Goal: Task Accomplishment & Management: Manage account settings

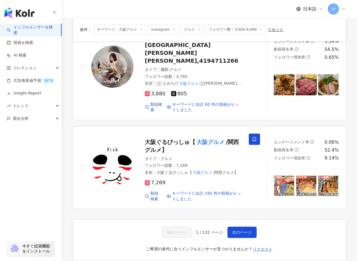
scroll to position [987, 0]
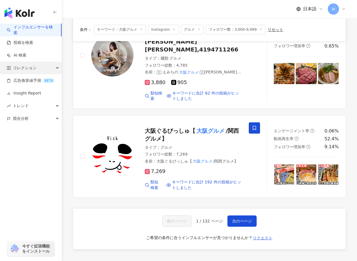
click at [44, 73] on div "コレクション" at bounding box center [31, 68] width 62 height 13
click at [33, 70] on span "コレクション" at bounding box center [25, 68] width 24 height 13
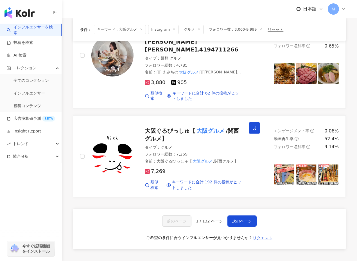
click at [341, 12] on div "Ｍ" at bounding box center [337, 8] width 18 height 11
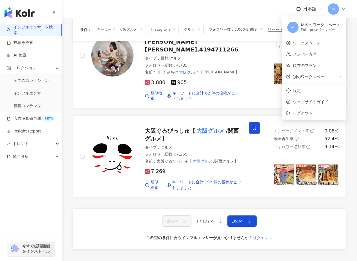
click at [331, 30] on div "Enterprise - 4メンバー" at bounding box center [320, 30] width 39 height 5
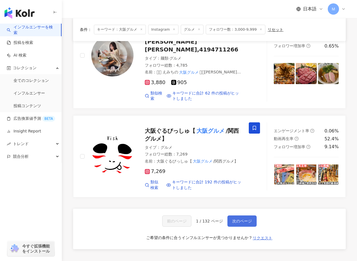
click at [230, 215] on button "次のページ" at bounding box center [242, 220] width 29 height 11
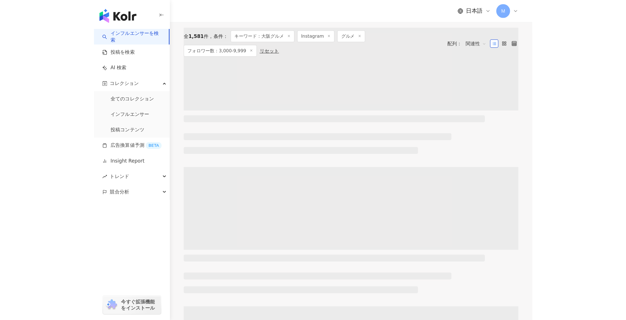
scroll to position [0, 0]
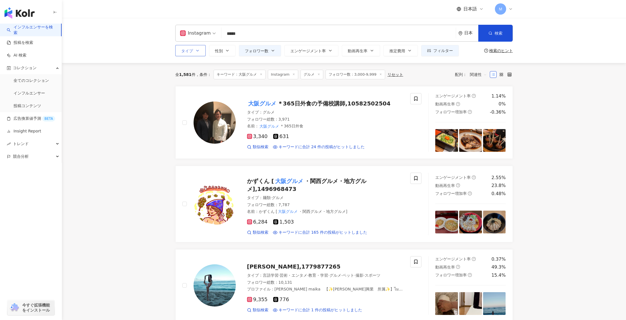
click at [194, 53] on button "タイプ" at bounding box center [190, 50] width 30 height 11
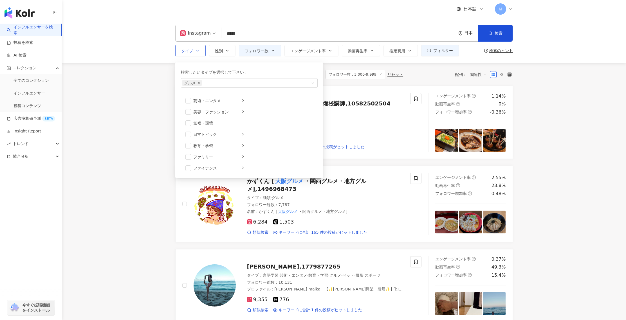
click at [251, 61] on div "検索したいタイプを選択して下さい： グルメ 芸術・エンタメ 美容・ファッション 気候・環境 日常トピック 教育・学習 ファミリー ファイナンス グルメ 占い …" at bounding box center [246, 119] width 143 height 118
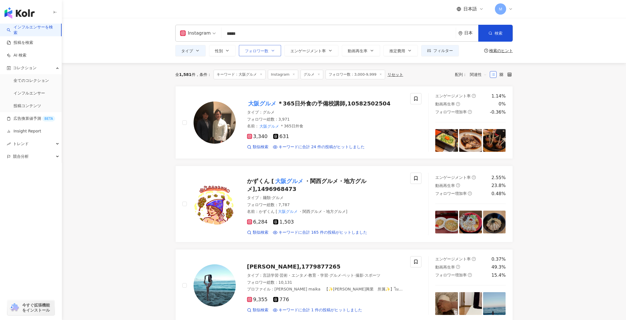
click at [268, 47] on button "フォロワー数" at bounding box center [260, 50] width 42 height 11
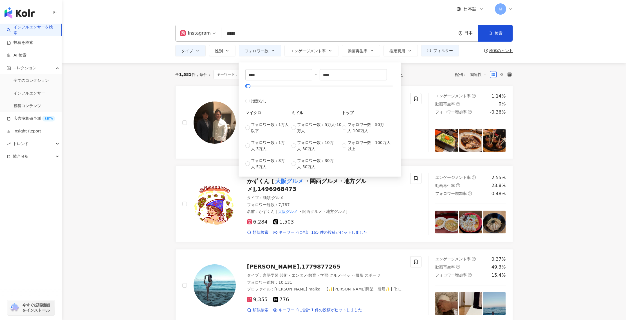
click at [357, 68] on div "全 1,581 件 条件 ： キーワード：大阪グルメ Instagram グルメ フォロワー数：3,000-9,999 リセット 配列： 関連性" at bounding box center [344, 74] width 338 height 23
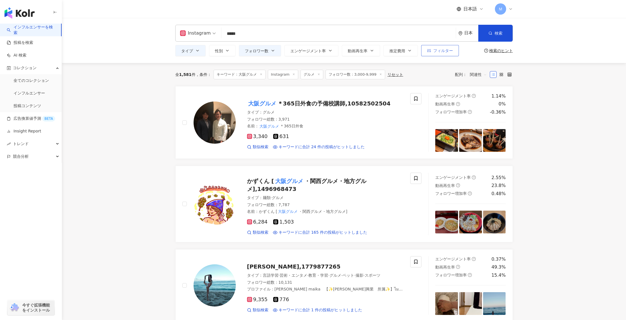
click at [357, 53] on button "フィルター" at bounding box center [440, 50] width 38 height 11
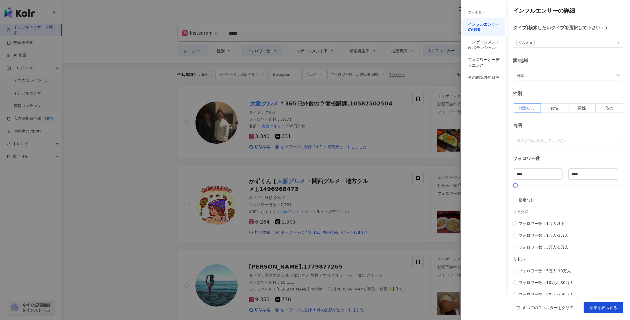
click at [357, 85] on div at bounding box center [315, 160] width 630 height 320
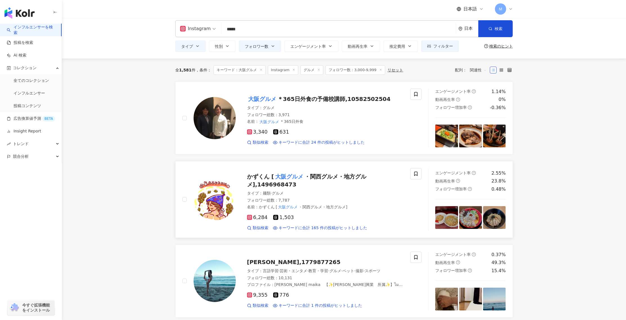
scroll to position [9, 0]
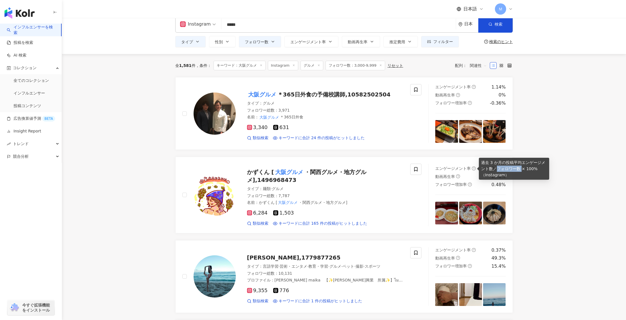
drag, startPoint x: 516, startPoint y: 168, endPoint x: 498, endPoint y: 169, distance: 18.0
click at [357, 169] on div "過去 3 か月の投稿平均エンゲージメント数／フォロワー数 × 100%（Instagram）" at bounding box center [514, 169] width 70 height 22
click at [259, 213] on span "6,284" at bounding box center [257, 213] width 21 height 6
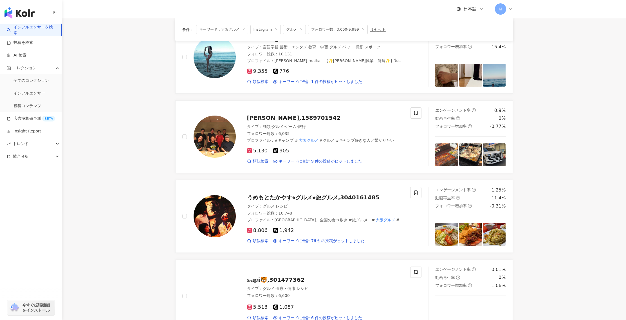
scroll to position [327, 0]
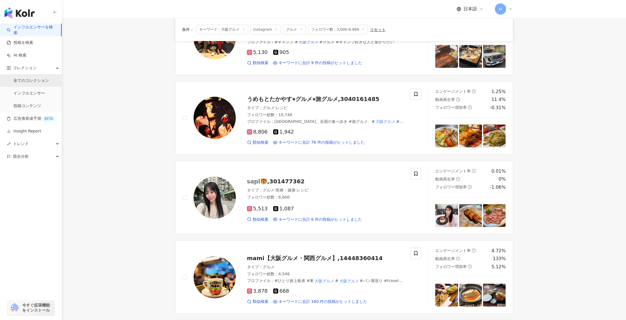
click at [30, 78] on link "全てのコレクション" at bounding box center [31, 81] width 35 height 6
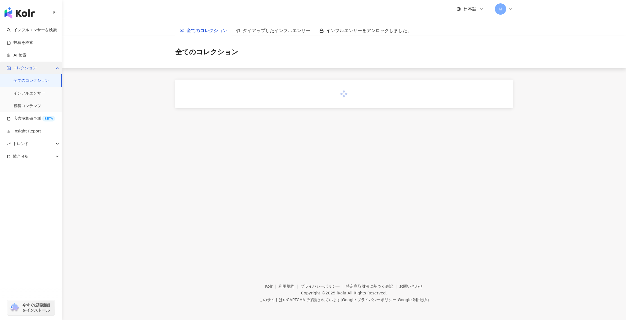
click at [31, 71] on span "コレクション" at bounding box center [25, 68] width 24 height 13
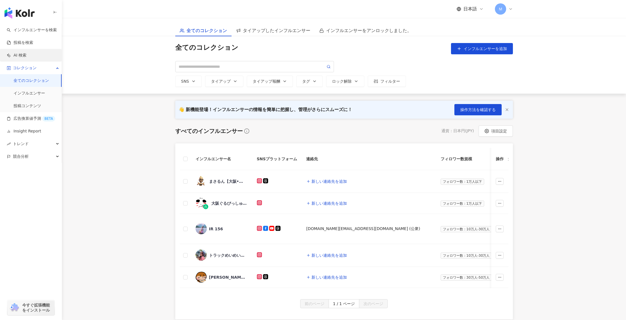
click at [26, 57] on link "AI 検索" at bounding box center [17, 56] width 20 height 6
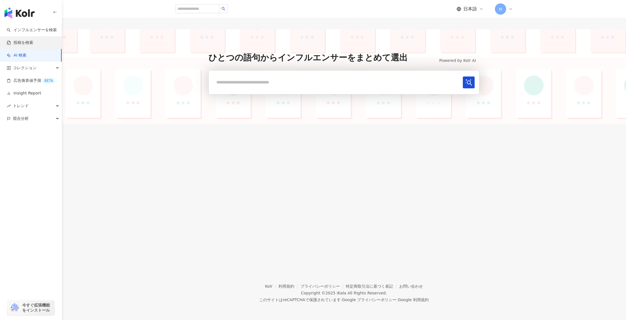
click at [31, 42] on link "投稿を検索" at bounding box center [20, 43] width 26 height 6
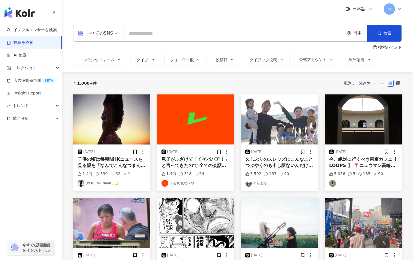
click at [357, 9] on div "Ｍ" at bounding box center [393, 8] width 18 height 11
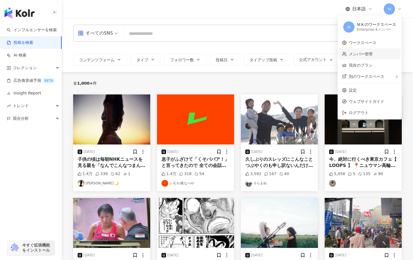
click at [357, 55] on link "メンバー管理" at bounding box center [361, 54] width 24 height 5
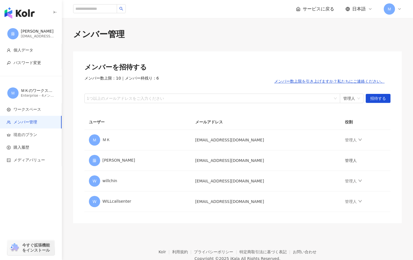
scroll to position [1, 0]
click at [348, 182] on link "管理人" at bounding box center [353, 181] width 17 height 5
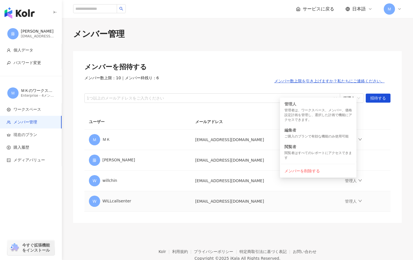
click at [330, 192] on td "[EMAIL_ADDRESS][DOMAIN_NAME]" at bounding box center [266, 201] width 150 height 21
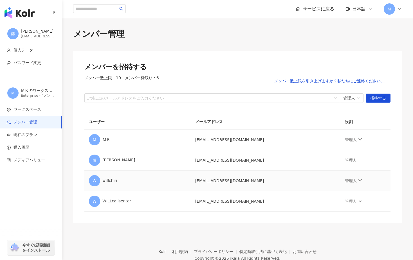
click at [228, 179] on td "[EMAIL_ADDRESS][DOMAIN_NAME]" at bounding box center [266, 181] width 150 height 21
copy td "[EMAIL_ADDRESS][DOMAIN_NAME]"
click at [357, 181] on icon "down" at bounding box center [360, 181] width 4 height 4
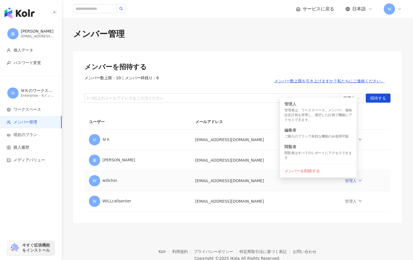
click at [357, 181] on icon "down" at bounding box center [359, 180] width 3 height 2
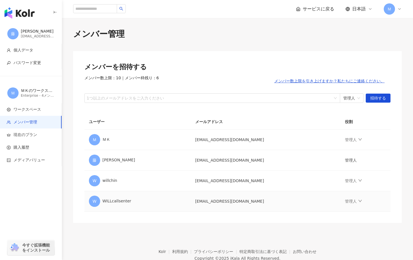
click at [268, 199] on td "[EMAIL_ADDRESS][DOMAIN_NAME]" at bounding box center [266, 201] width 150 height 21
click at [218, 140] on td "[EMAIL_ADDRESS][DOMAIN_NAME]" at bounding box center [266, 140] width 150 height 21
click at [357, 11] on div "Ｍ" at bounding box center [393, 8] width 18 height 11
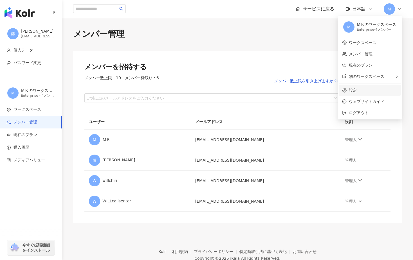
click at [357, 89] on link "設定" at bounding box center [353, 90] width 8 height 5
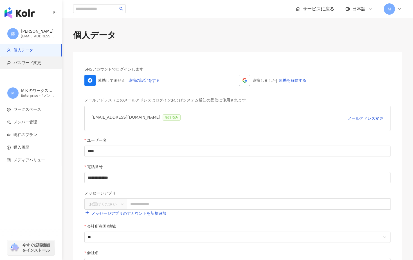
click at [38, 68] on li "パスワード変更" at bounding box center [31, 63] width 62 height 13
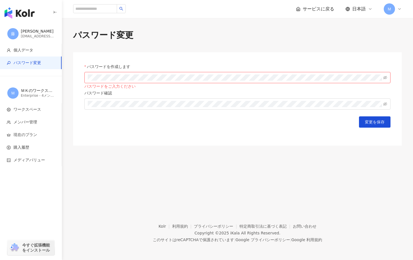
click at [207, 71] on div "パスワードを作成します" at bounding box center [237, 68] width 306 height 8
click at [302, 203] on footer "Kolr 利用規約 プライバシーポリシー 特定商取引法に基づく表記 お問い合わせ Copyright © [DATE] iKala All Rights Re…" at bounding box center [237, 229] width 351 height 62
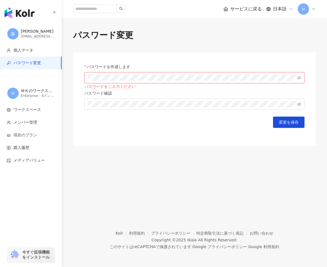
click at [181, 150] on div "パスワード変更 パスワードを作成します パスワードをご入力ください パスワード確認 変更を保存" at bounding box center [194, 111] width 265 height 186
click at [157, 73] on span at bounding box center [194, 77] width 220 height 11
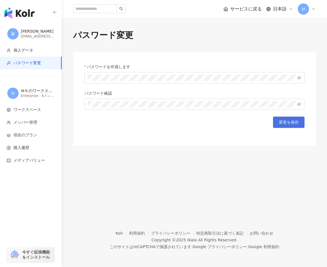
click at [282, 125] on button "変更を保存" at bounding box center [289, 121] width 32 height 11
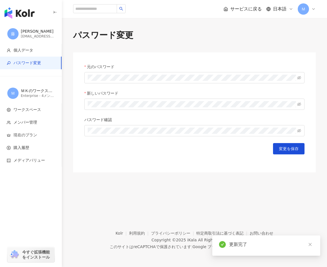
click at [131, 150] on div "変更を保存" at bounding box center [194, 148] width 220 height 11
click at [135, 167] on div "元のパスワード 新しいパスワード パスワード確認 変更を保存" at bounding box center [194, 112] width 243 height 120
click at [42, 33] on div "[PERSON_NAME]" at bounding box center [38, 32] width 34 height 6
click at [222, 174] on div "パスワード変更 元のパスワード 新しいパスワード パスワード確認 変更を保存" at bounding box center [194, 111] width 265 height 186
click at [208, 28] on div "パスワード変更 元のパスワード 新しいパスワード パスワード確認 変更を保存" at bounding box center [194, 111] width 265 height 186
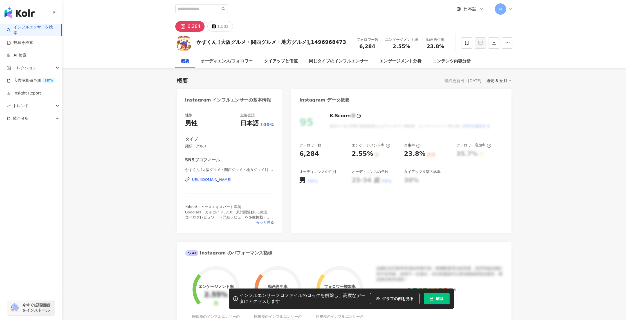
click at [199, 178] on div "https://www.instagram.com/k_kazukun/" at bounding box center [211, 179] width 41 height 5
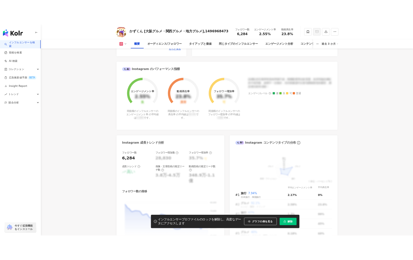
scroll to position [83, 0]
